Goal: Find contact information: Find contact information

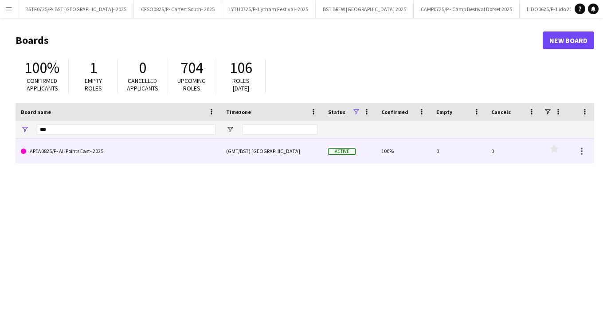
click at [165, 159] on link "APEA0825/P- All Points East- 2025" at bounding box center [118, 151] width 195 height 25
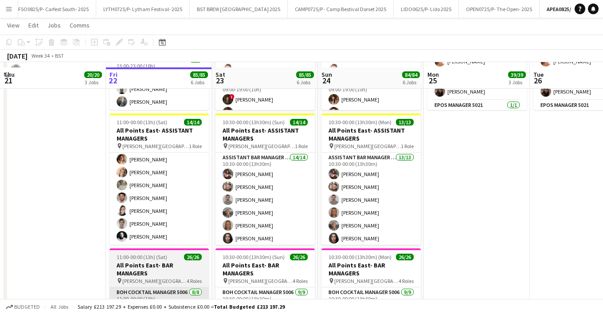
scroll to position [399, 0]
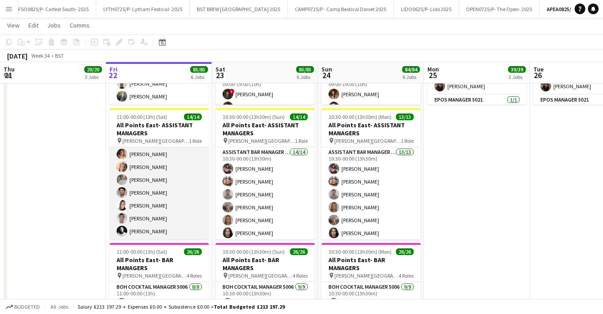
click at [151, 231] on app-card-role "Assistant Bar Manager 5006 14/14 11:00-00:00 (13h) [PERSON_NAME] [PERSON_NAME] …" at bounding box center [158, 141] width 99 height 197
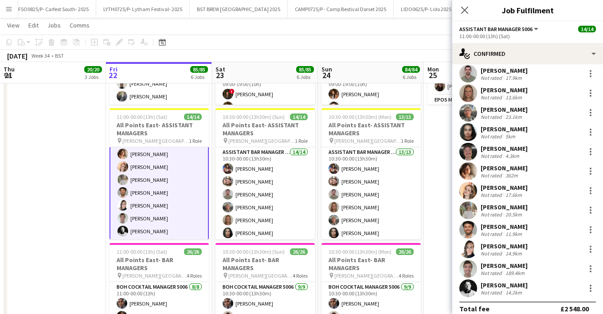
scroll to position [73, 0]
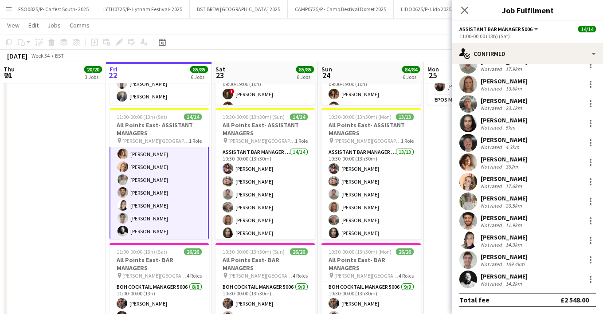
click at [502, 279] on div "[PERSON_NAME]" at bounding box center [504, 276] width 47 height 8
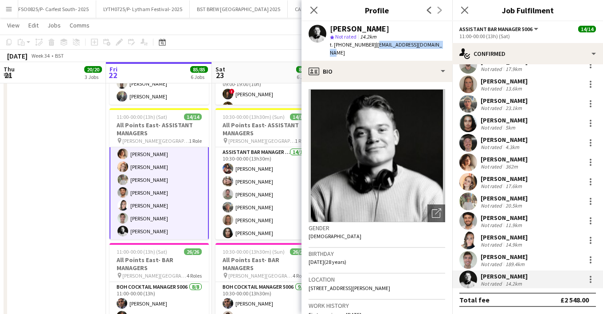
drag, startPoint x: 435, startPoint y: 44, endPoint x: 371, endPoint y: 45, distance: 63.4
click at [371, 45] on div "[PERSON_NAME] star Not rated 14.2km t. [PHONE_NUMBER] | [EMAIL_ADDRESS][DOMAIN_…" at bounding box center [376, 40] width 151 height 39
copy span "[EMAIL_ADDRESS][DOMAIN_NAME]"
click at [312, 11] on icon "Close pop-in" at bounding box center [313, 10] width 8 height 8
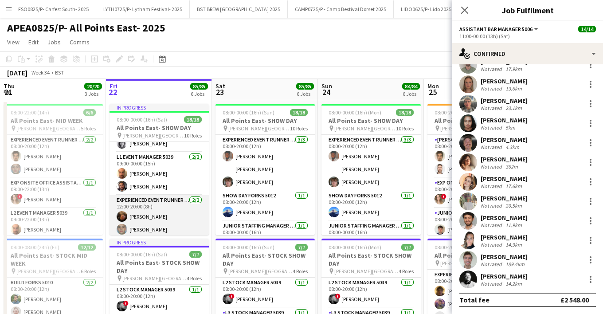
scroll to position [44, 0]
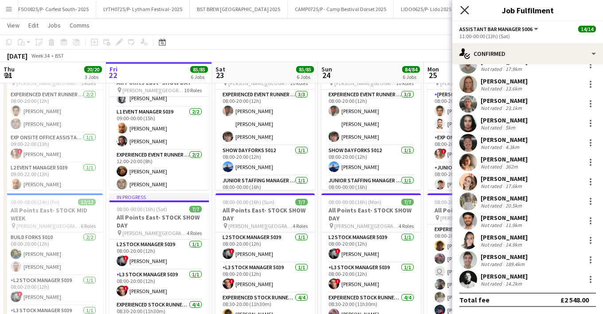
click at [465, 12] on icon "Close pop-in" at bounding box center [464, 10] width 8 height 8
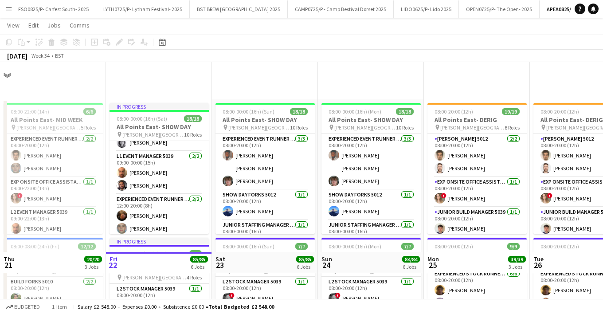
scroll to position [190, 0]
